Goal: Transaction & Acquisition: Register for event/course

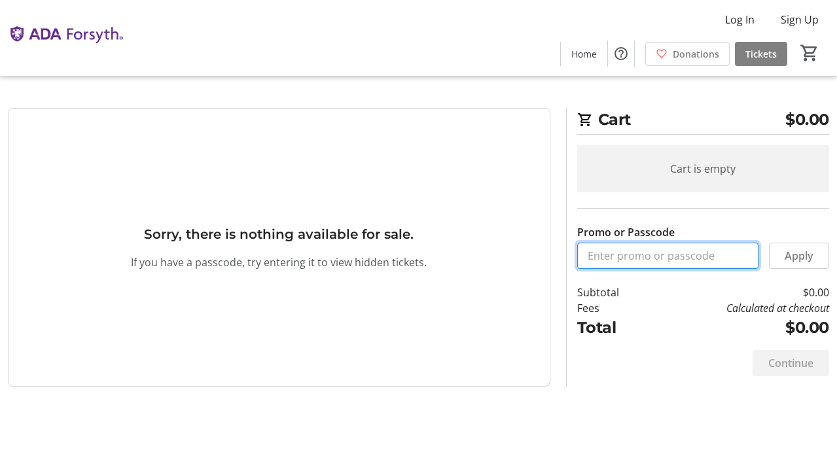
click at [625, 249] on input "Promo or Passcode" at bounding box center [667, 256] width 181 height 26
paste input "ORALHEALTH2025"
type input "ORALHEALTH2025"
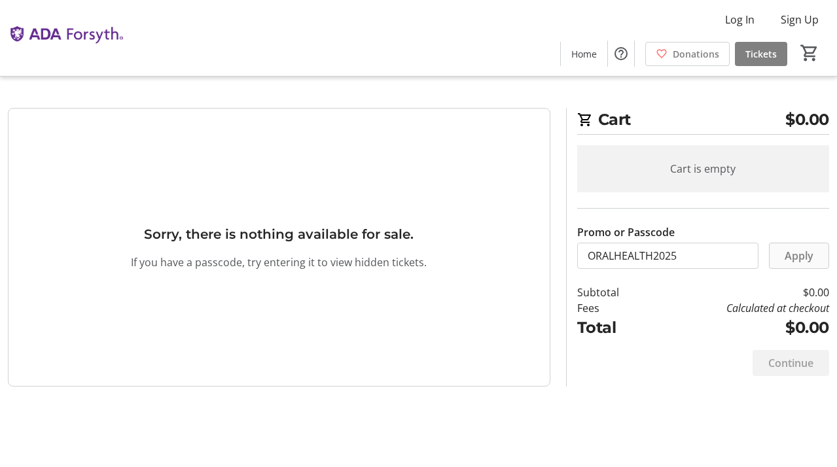
click at [812, 254] on span "Apply" at bounding box center [798, 256] width 29 height 16
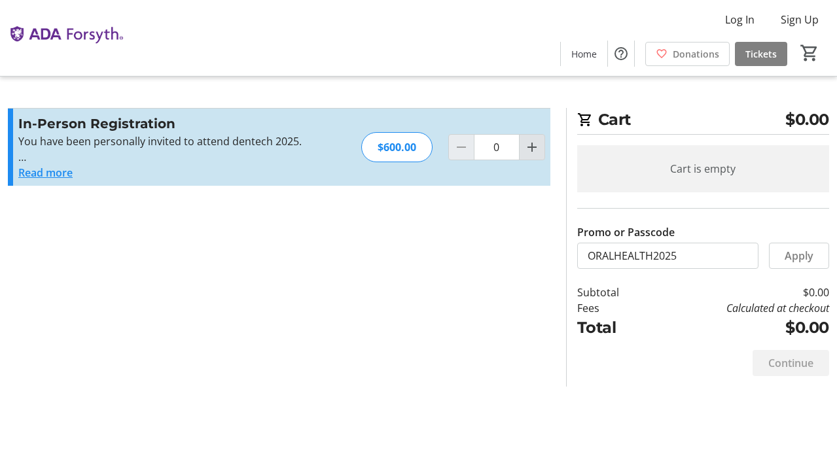
click at [538, 155] on mat-icon "Increment by one" at bounding box center [532, 147] width 16 height 16
type input "1"
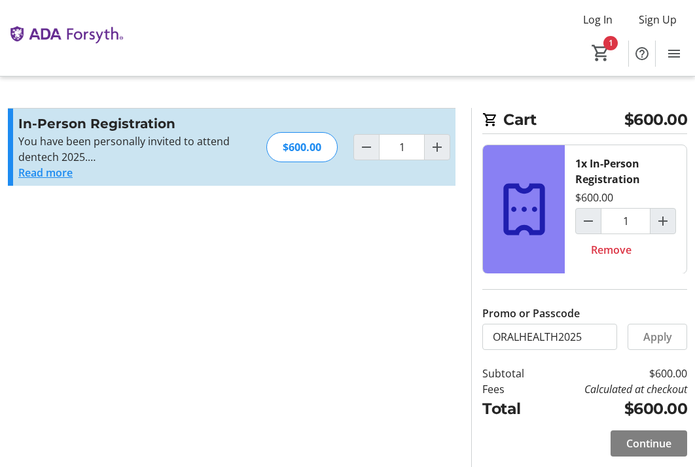
click at [657, 338] on span "Apply" at bounding box center [657, 337] width 29 height 16
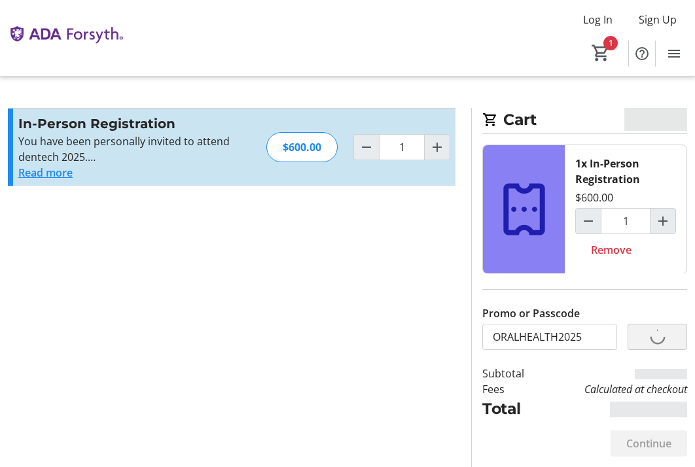
click at [657, 338] on div "Promo or Passcode ORALHEALTH2025 Apply" at bounding box center [584, 328] width 205 height 44
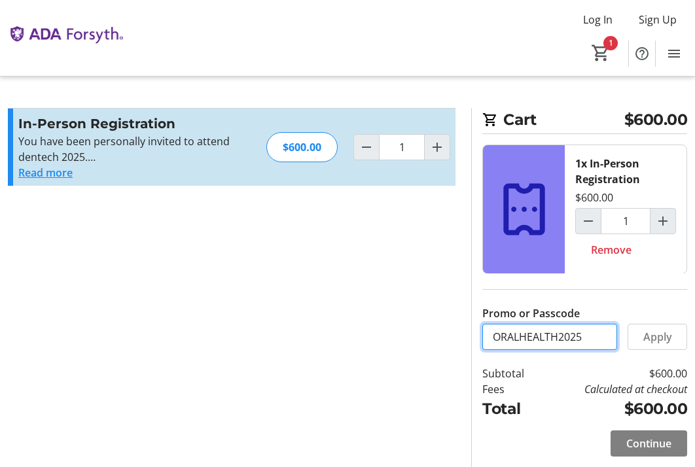
drag, startPoint x: 588, startPoint y: 336, endPoint x: 471, endPoint y: 330, distance: 117.3
click at [471, 330] on div "Cart $600.00 1x In-Person Registration $600.00 1 Remove Promo or Passcode ORALH…" at bounding box center [579, 287] width 216 height 359
paste input "VIP25-1910"
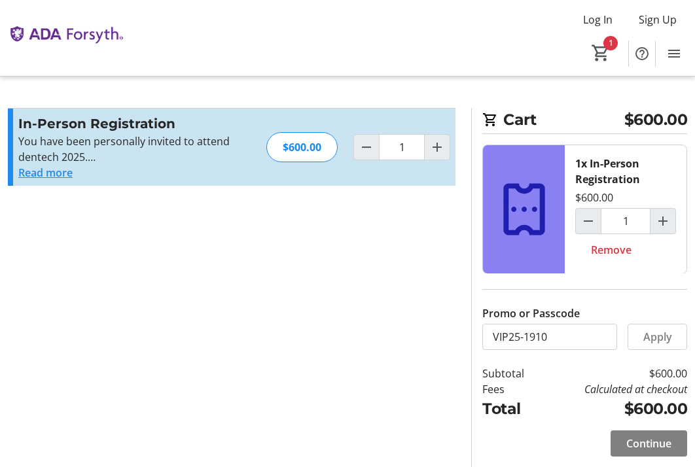
click at [347, 364] on section "Promo or Passcode Apply In-Person Registration You have been personally invited…" at bounding box center [231, 287] width 463 height 359
drag, startPoint x: 555, startPoint y: 339, endPoint x: 468, endPoint y: 335, distance: 87.1
click at [468, 335] on section "Cart $600.00 1x In-Person Registration $600.00 1 Remove Promo or Passcode VIP25…" at bounding box center [579, 287] width 232 height 359
click at [567, 346] on input "VIP25-1910" at bounding box center [549, 337] width 135 height 26
drag, startPoint x: 563, startPoint y: 340, endPoint x: 470, endPoint y: 332, distance: 93.3
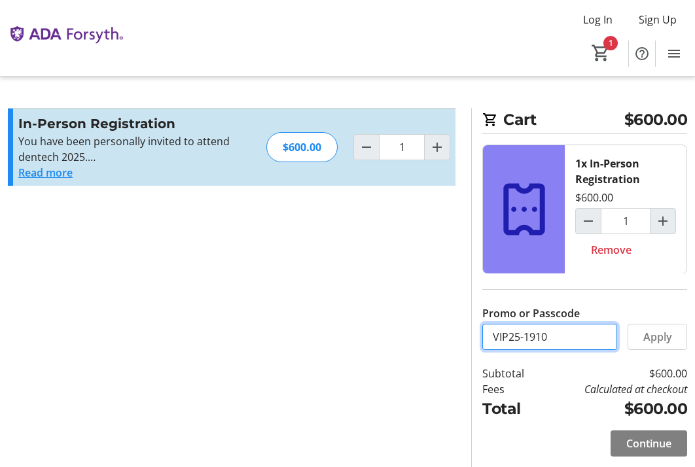
click at [470, 332] on section "Cart $600.00 1x In-Person Registration $600.00 1 Remove Promo or Passcode VIP25…" at bounding box center [579, 287] width 232 height 359
paste input "ORALHEALTH2025"
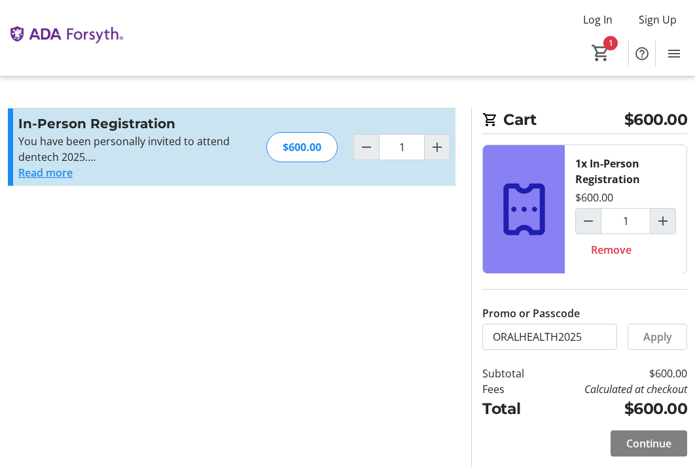
click at [370, 316] on section "Promo or Passcode Apply In-Person Registration You have been personally invited…" at bounding box center [231, 287] width 463 height 359
click at [652, 451] on span at bounding box center [648, 443] width 77 height 31
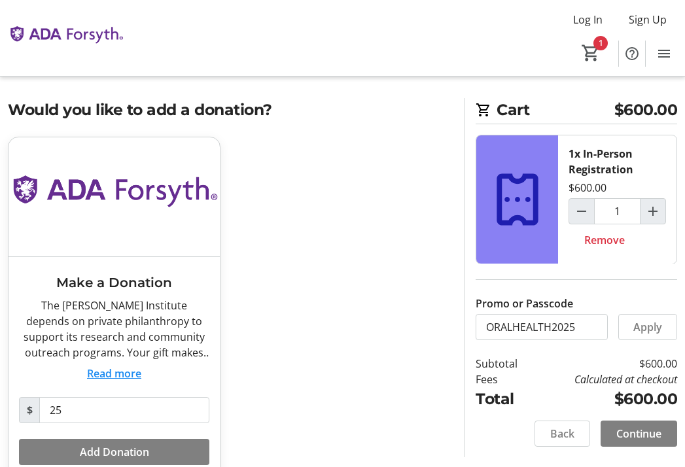
scroll to position [41, 0]
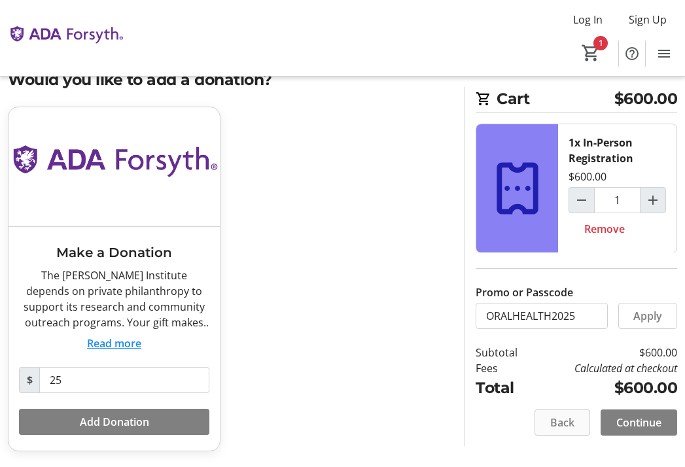
click at [564, 431] on span at bounding box center [562, 422] width 54 height 31
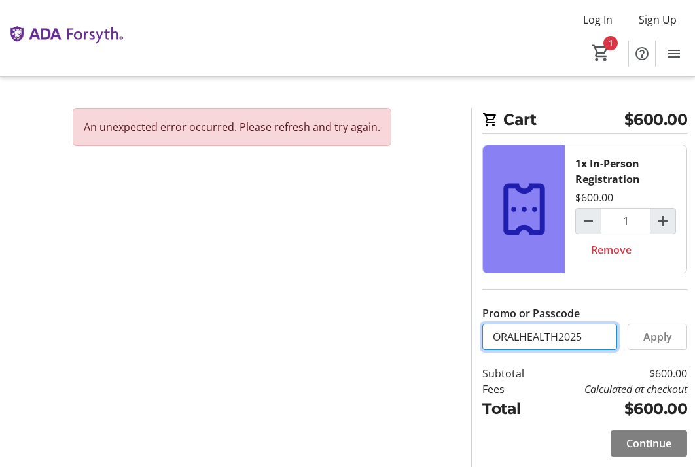
click at [567, 333] on input "ORALHEALTH2025" at bounding box center [549, 337] width 135 height 26
drag, startPoint x: 603, startPoint y: 342, endPoint x: 444, endPoint y: 334, distance: 159.2
click at [444, 334] on div "An unexpected error occurred. Please refresh and try again. Cart $600.00 1x In-…" at bounding box center [347, 287] width 695 height 359
drag, startPoint x: 595, startPoint y: 338, endPoint x: 486, endPoint y: 324, distance: 110.2
click at [486, 324] on input "ORALHEALTH2025" at bounding box center [549, 337] width 135 height 26
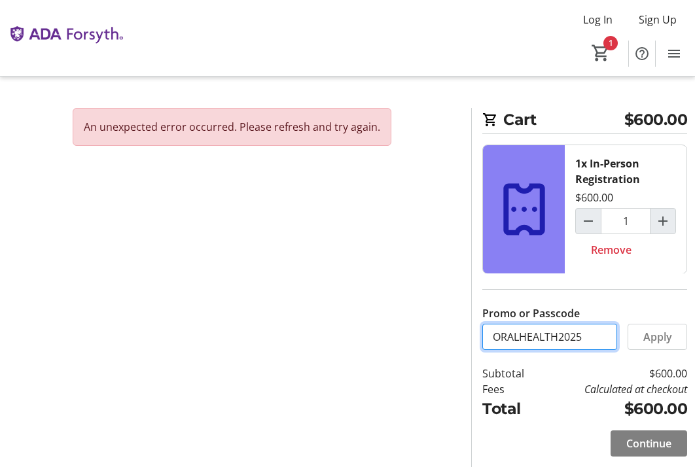
paste input "VIP25-1910"
type input "VIP25-1910"
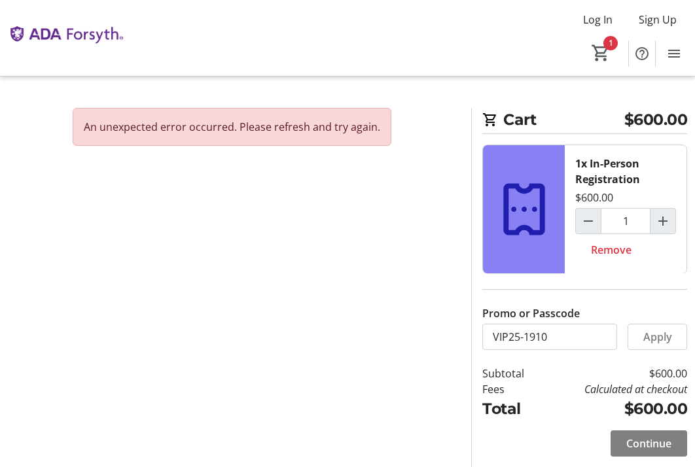
click at [364, 329] on section "An unexpected error occurred. Please refresh and try again." at bounding box center [231, 287] width 463 height 359
